Goal: Find specific page/section: Find specific page/section

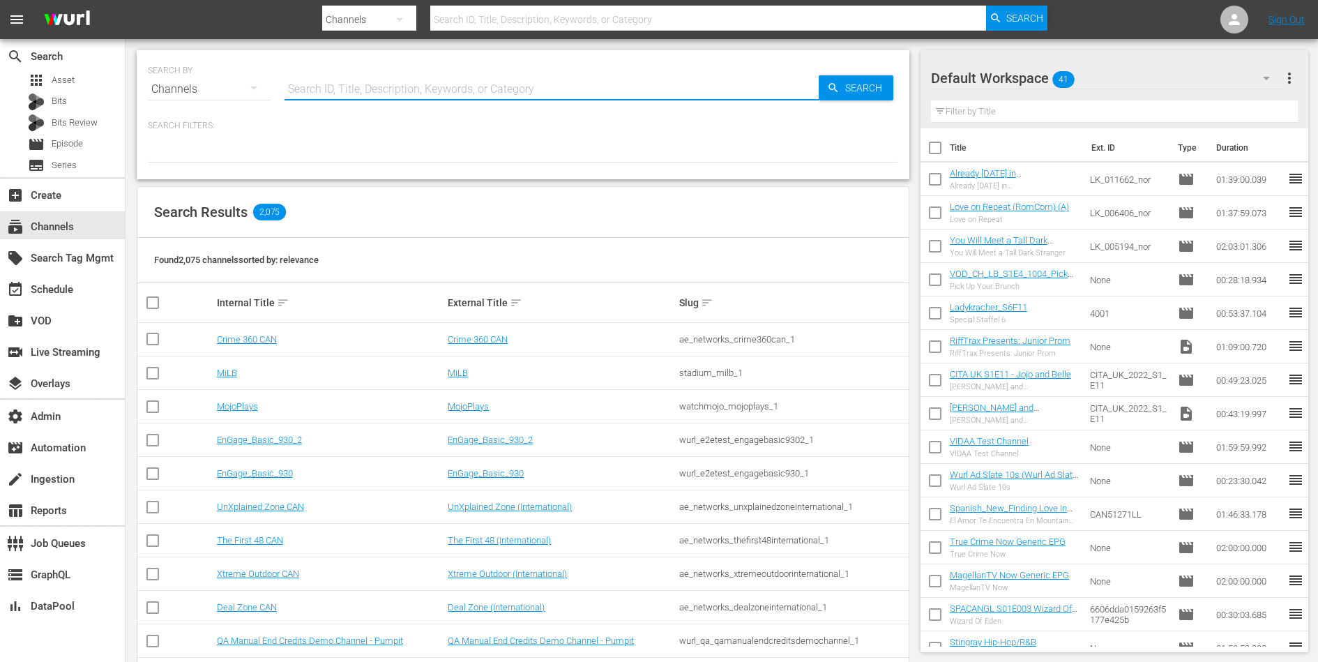
click at [544, 93] on input "text" at bounding box center [551, 89] width 534 height 33
type input "gfn"
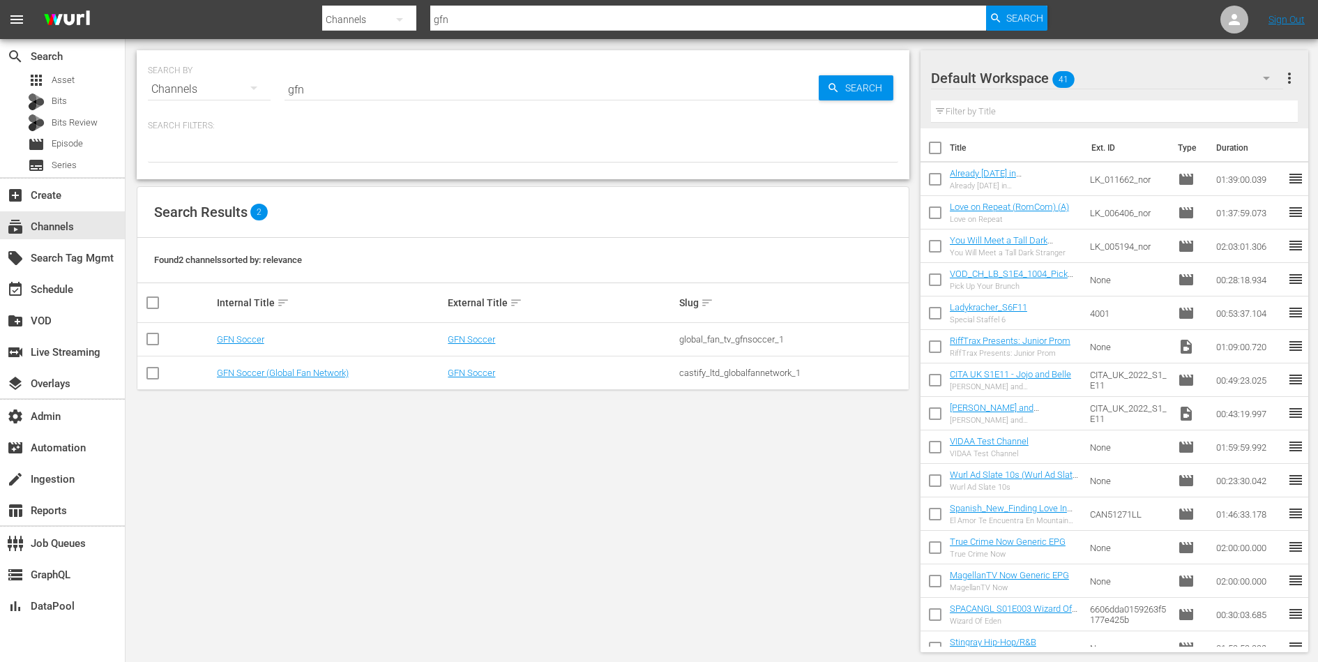
click at [700, 375] on div "castify_ltd_globalfannetwork_1" at bounding box center [792, 372] width 227 height 10
copy div "castify_ltd_globalfannetwork_1"
click at [696, 338] on div "global_fan_tv_gfnsoccer_1" at bounding box center [792, 339] width 227 height 10
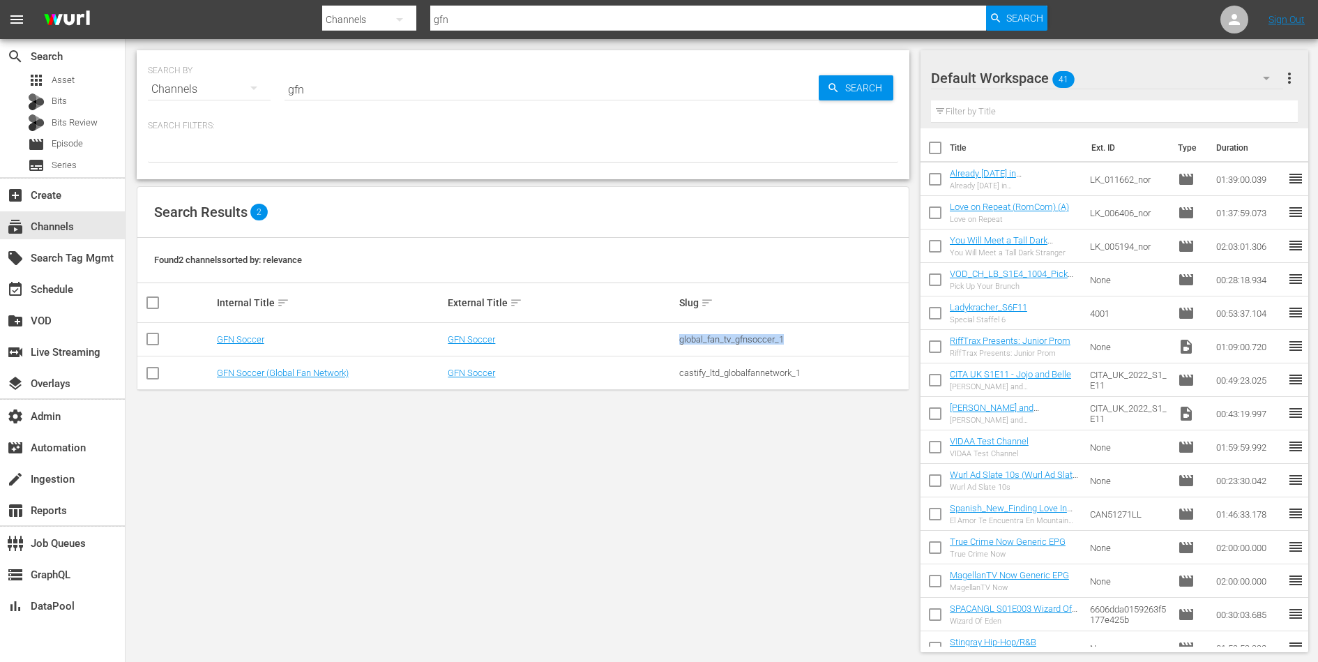
copy div "global_fan_tv_gfnsoccer_1"
click at [708, 375] on div "castify_ltd_globalfannetwork_1" at bounding box center [792, 372] width 227 height 10
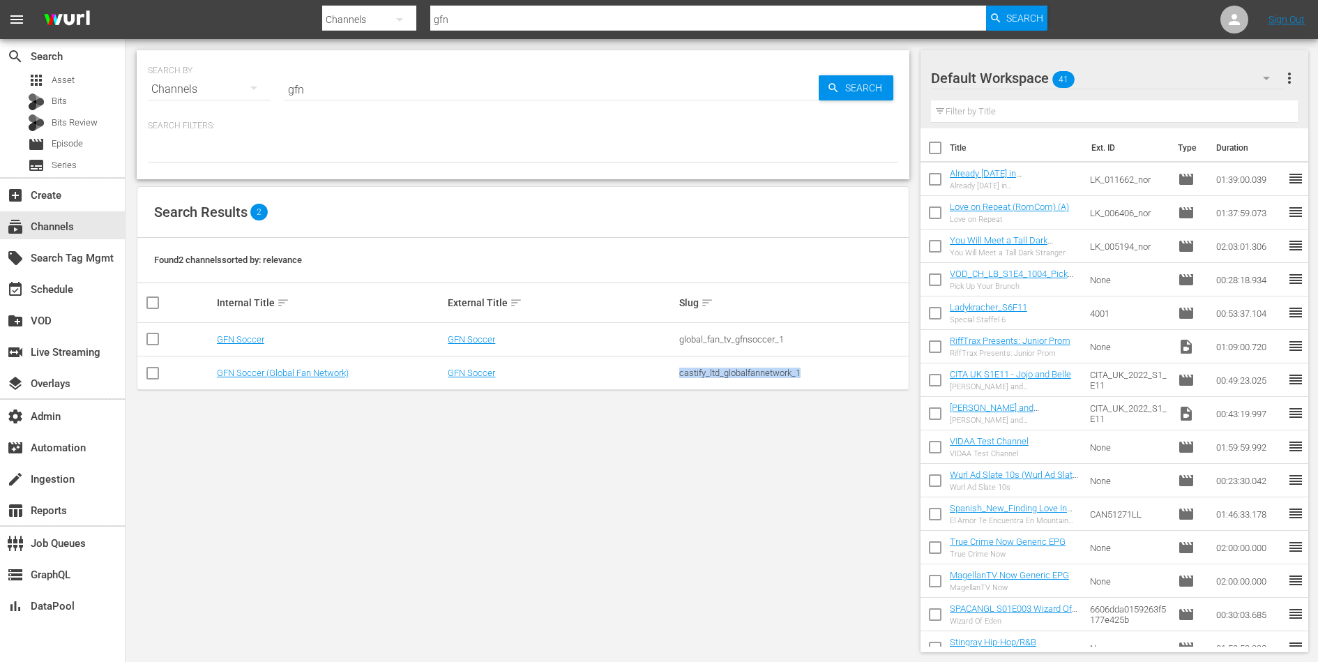
copy div "castify_ltd_globalfannetwork_1"
